Goal: Check status

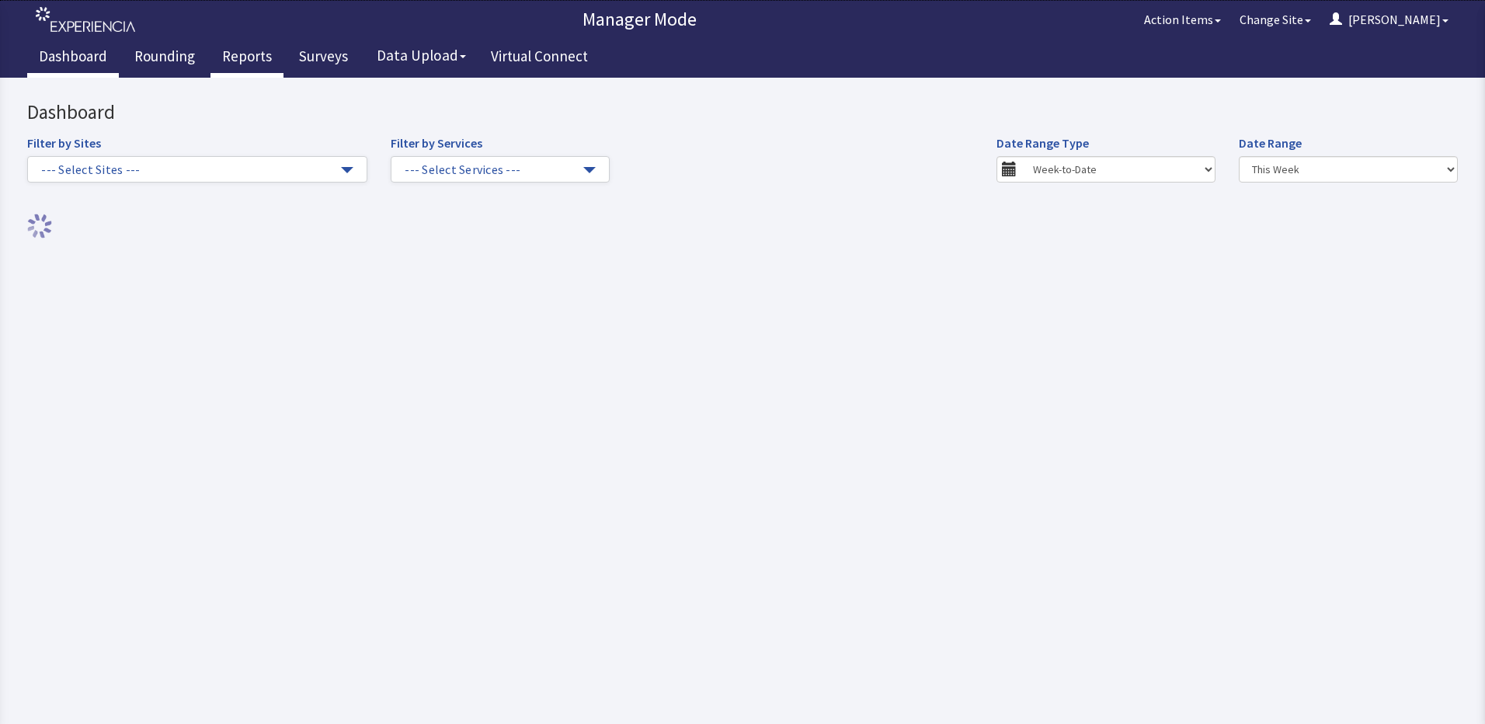
click at [253, 54] on link "Reports" at bounding box center [246, 58] width 73 height 39
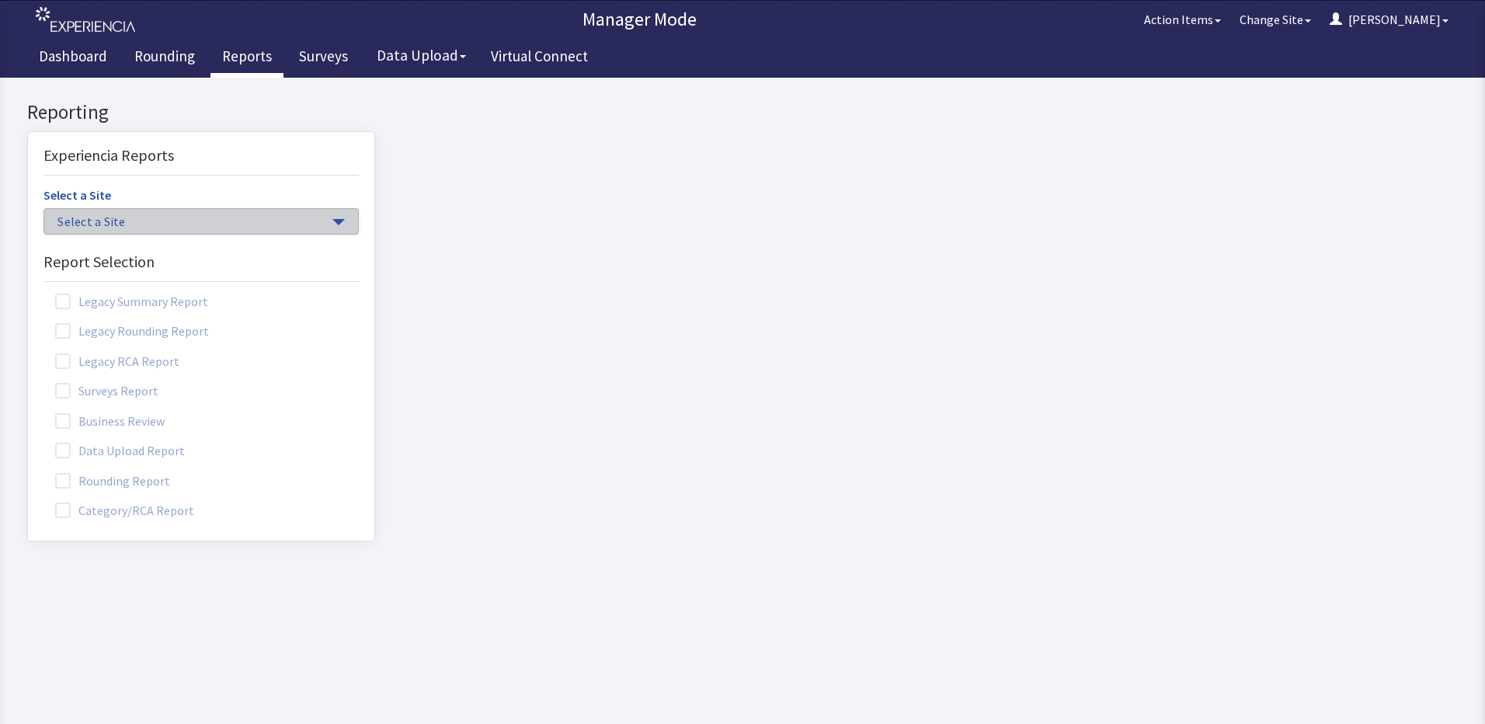
click at [332, 219] on span "button" at bounding box center [338, 222] width 12 height 6
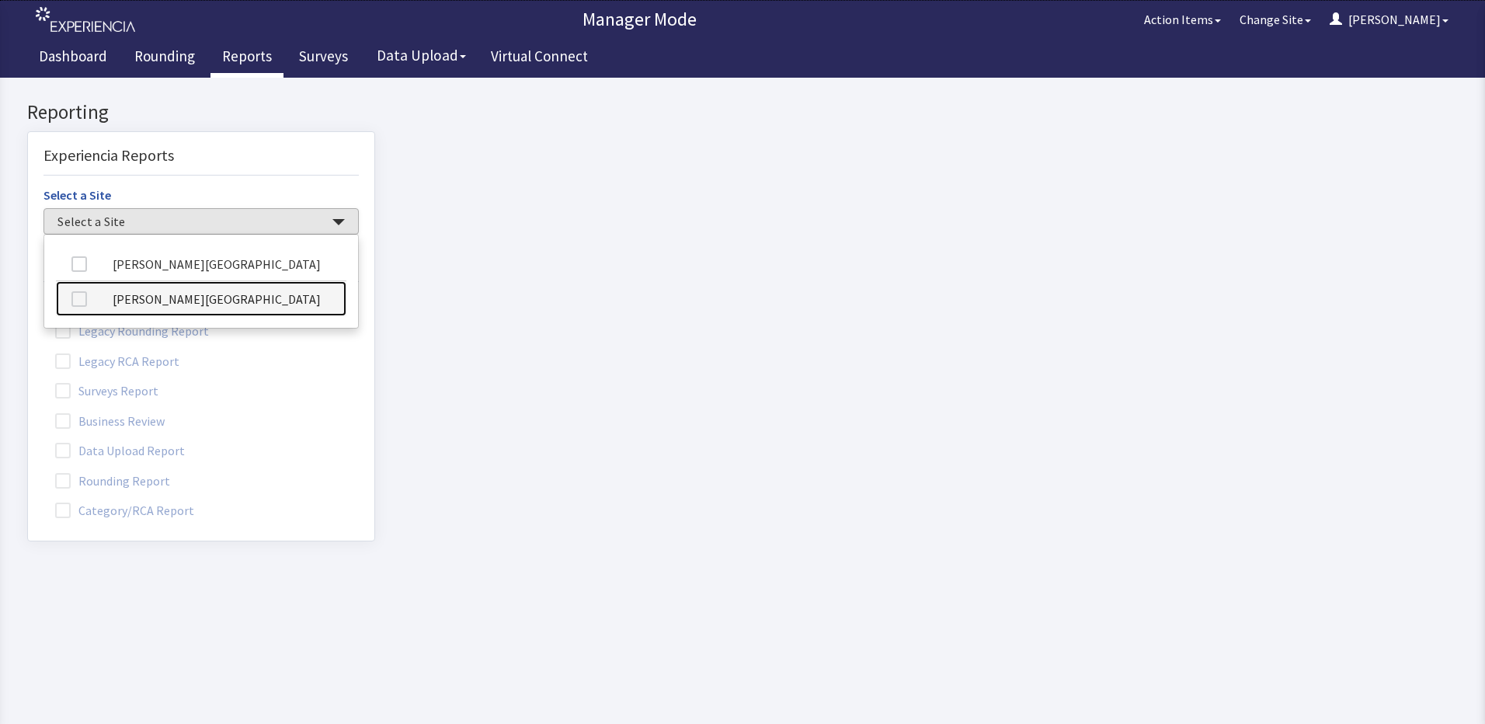
click at [245, 301] on link "[PERSON_NAME][GEOGRAPHIC_DATA]" at bounding box center [201, 298] width 290 height 35
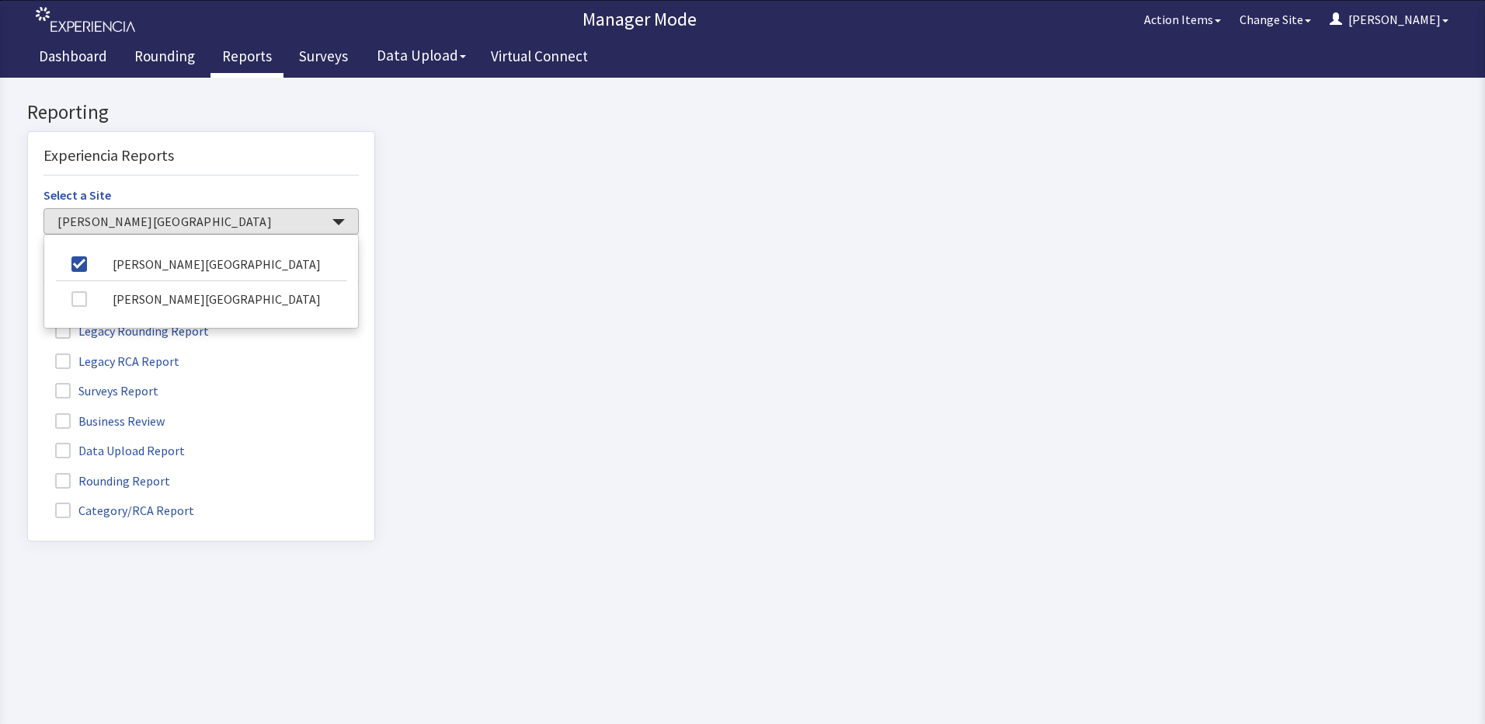
click at [92, 480] on label "Rounding Report" at bounding box center [114, 480] width 142 height 20
click at [28, 472] on input "Rounding Report" at bounding box center [28, 472] width 0 height 0
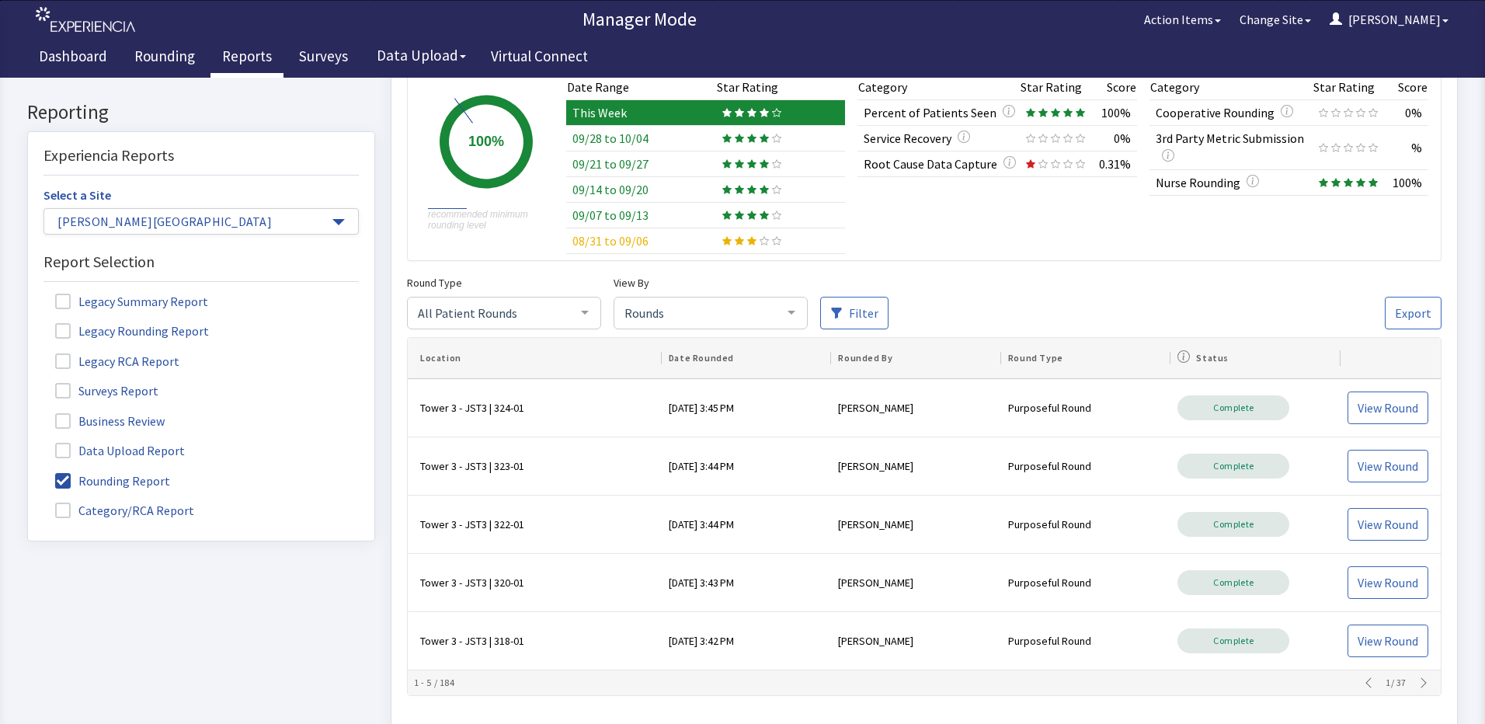
scroll to position [233, 0]
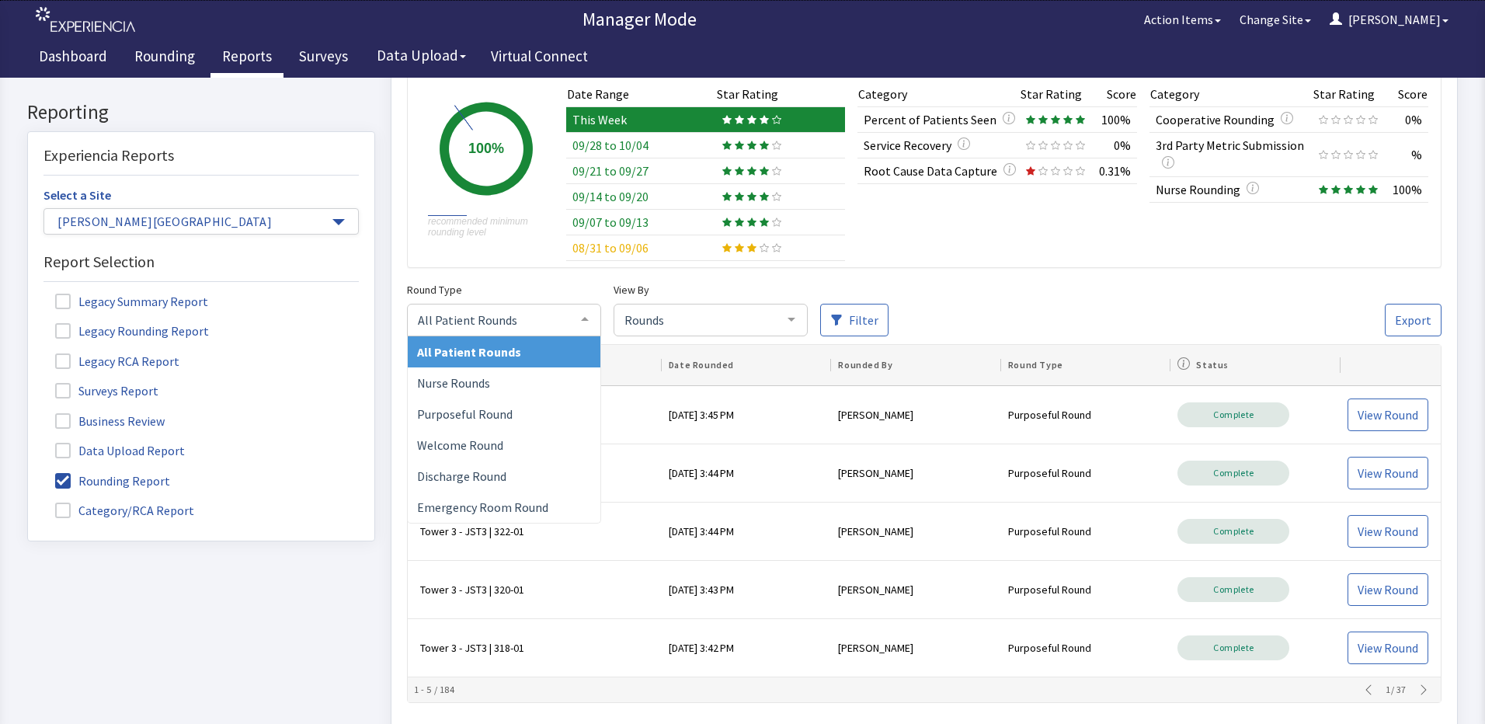
click at [589, 315] on div at bounding box center [584, 320] width 31 height 30
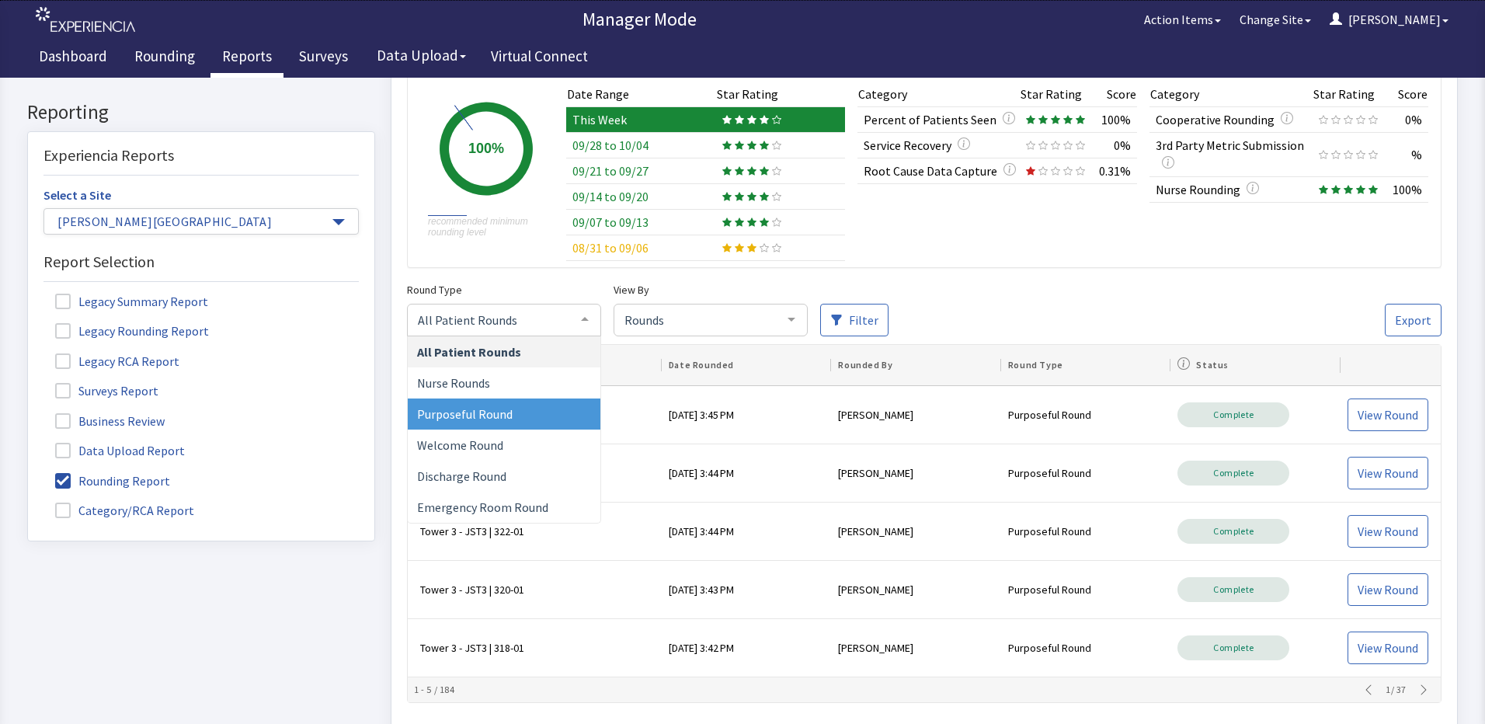
scroll to position [155, 0]
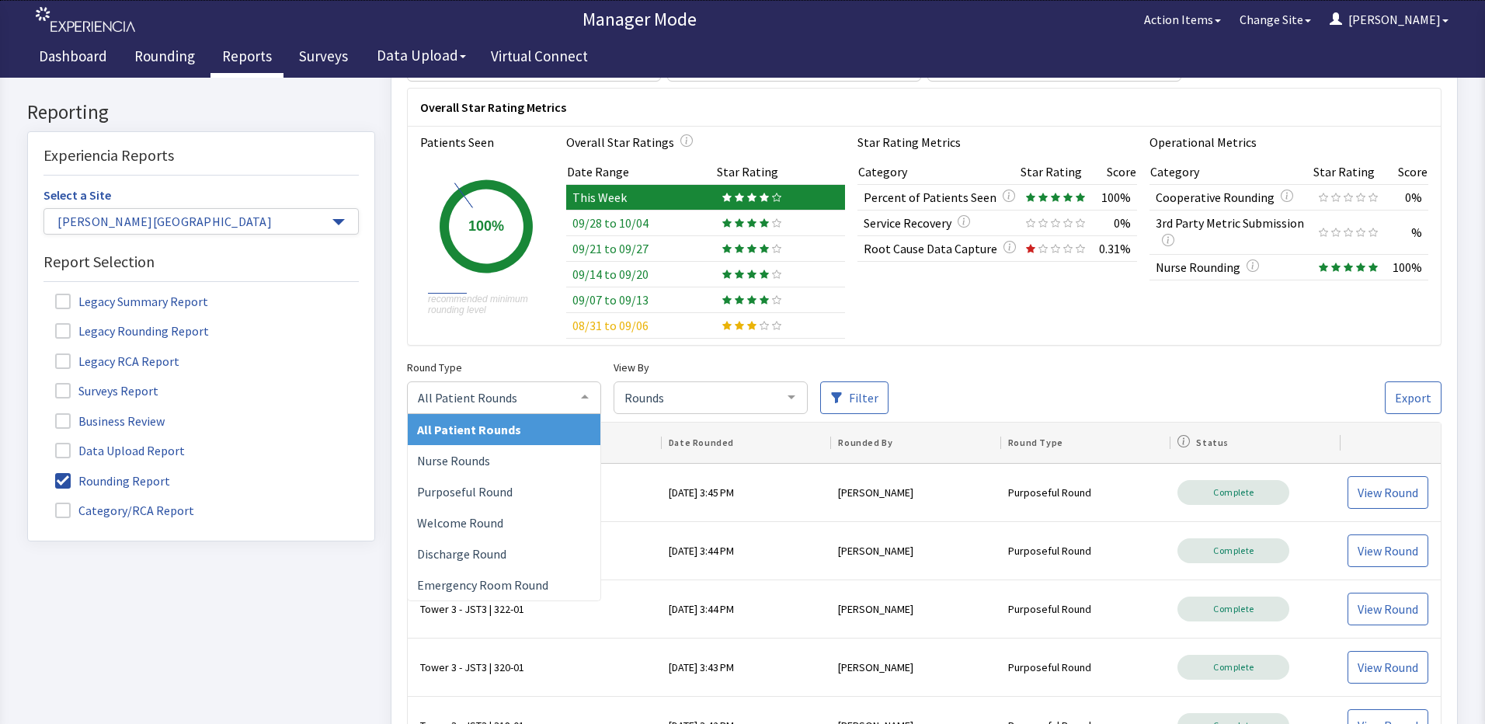
click at [493, 430] on span "All Patient Rounds" at bounding box center [469, 430] width 104 height 16
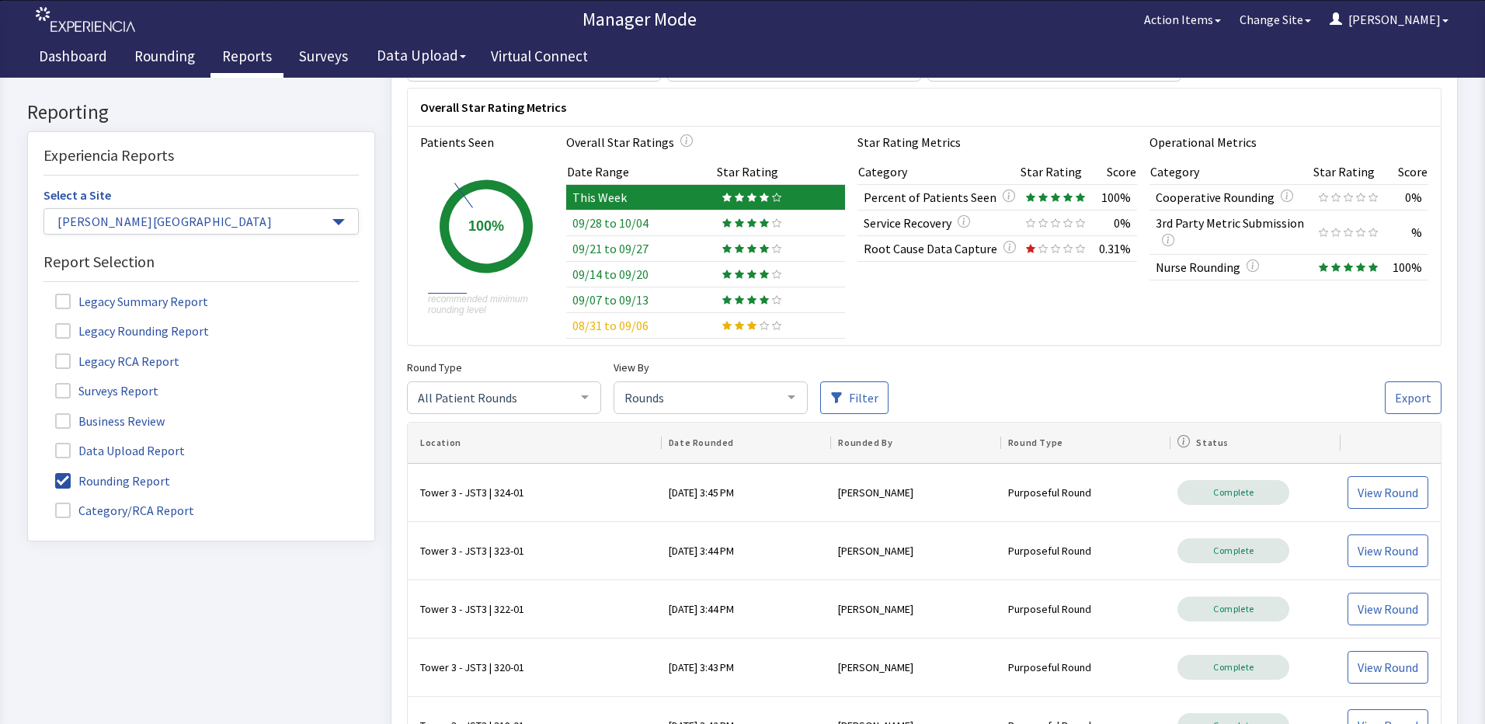
click at [787, 392] on div at bounding box center [791, 397] width 31 height 30
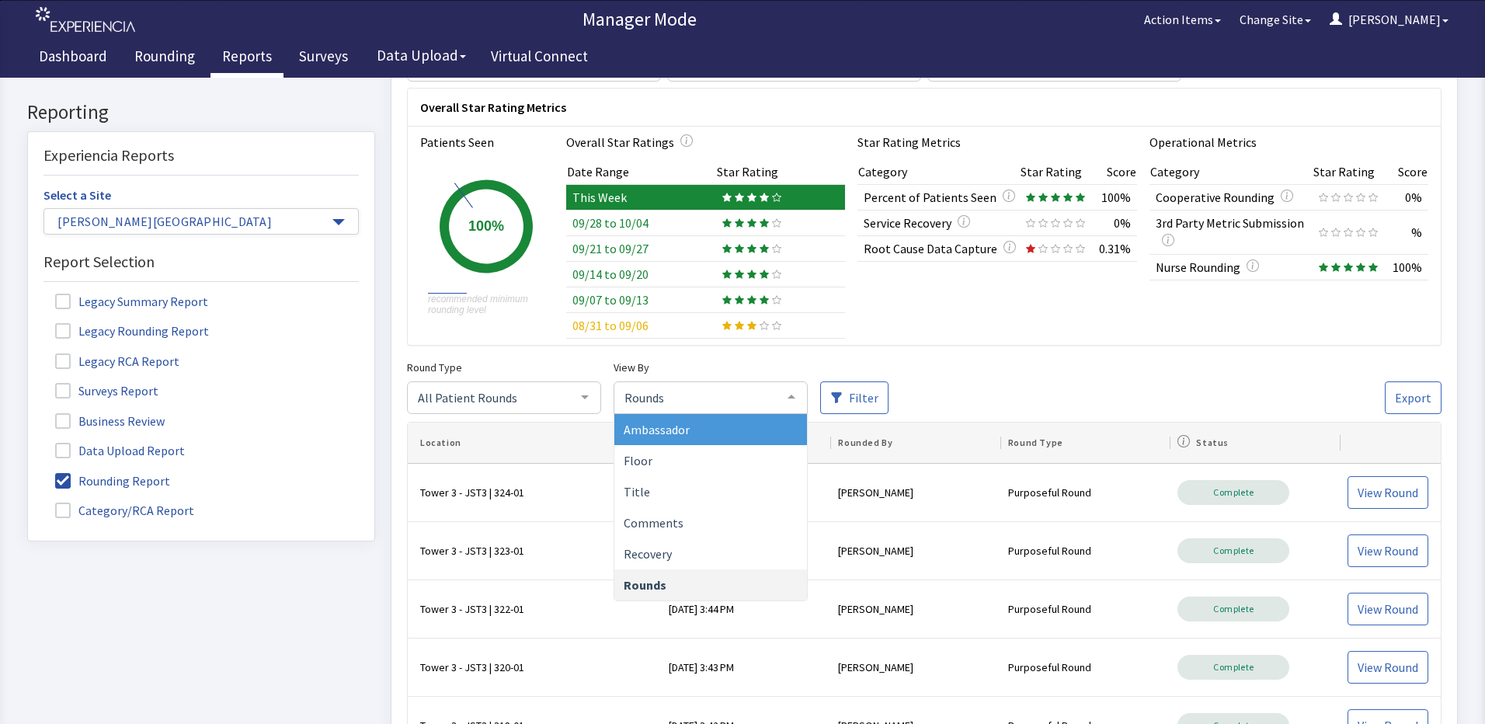
click at [702, 425] on span "Ambassador" at bounding box center [710, 429] width 193 height 31
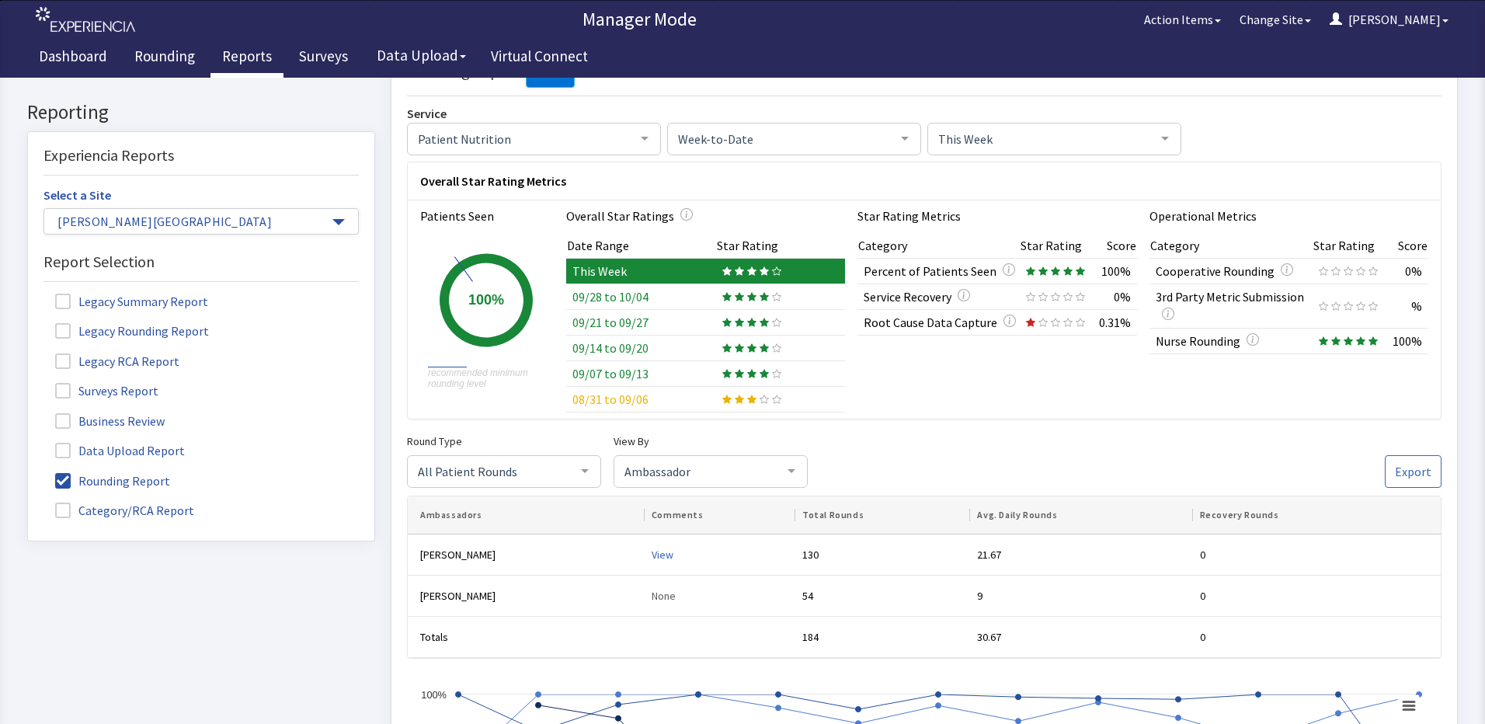
scroll to position [78, 0]
